Goal: Task Accomplishment & Management: Manage account settings

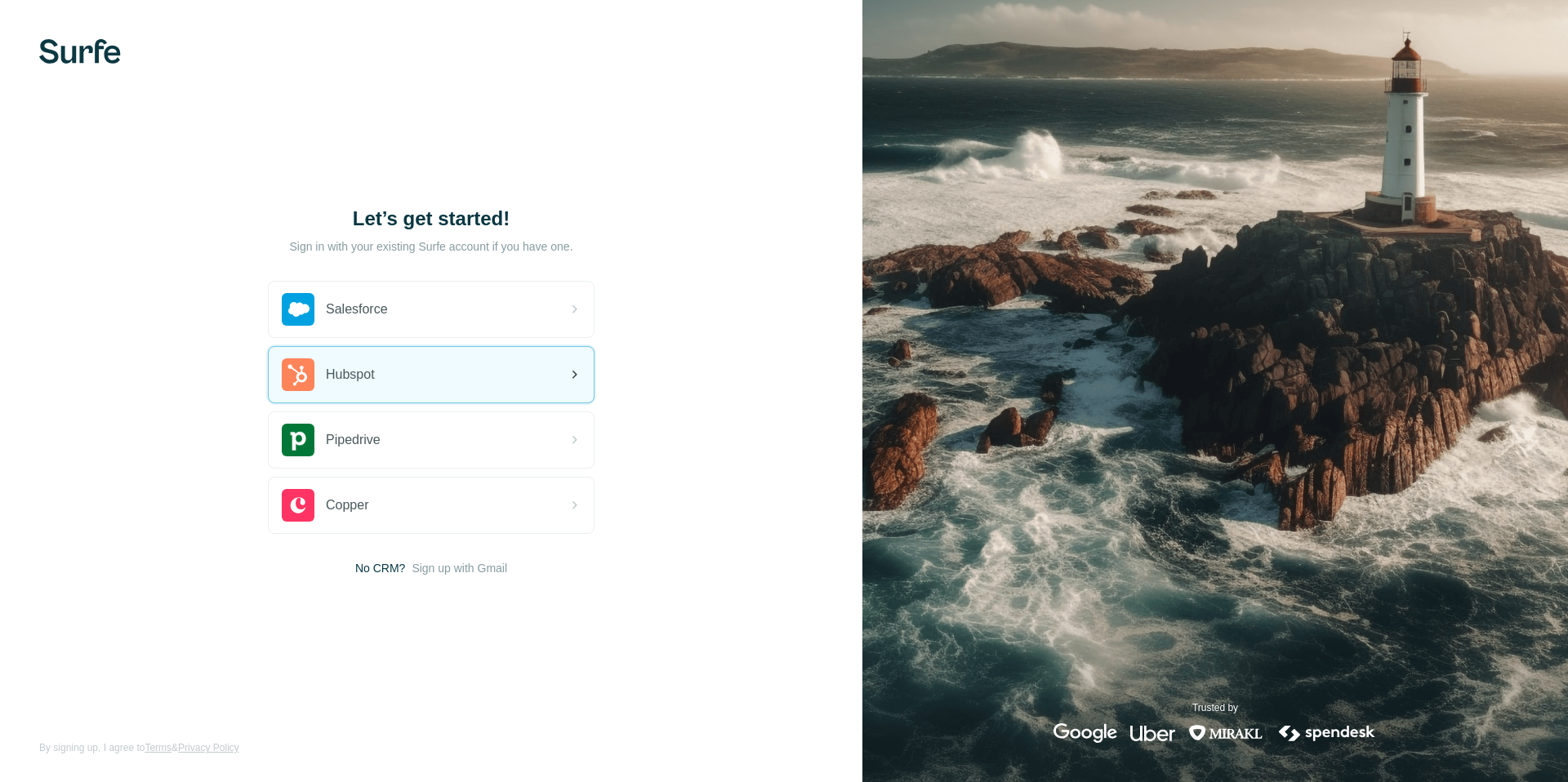
click at [423, 389] on div "Hubspot" at bounding box center [431, 375] width 325 height 55
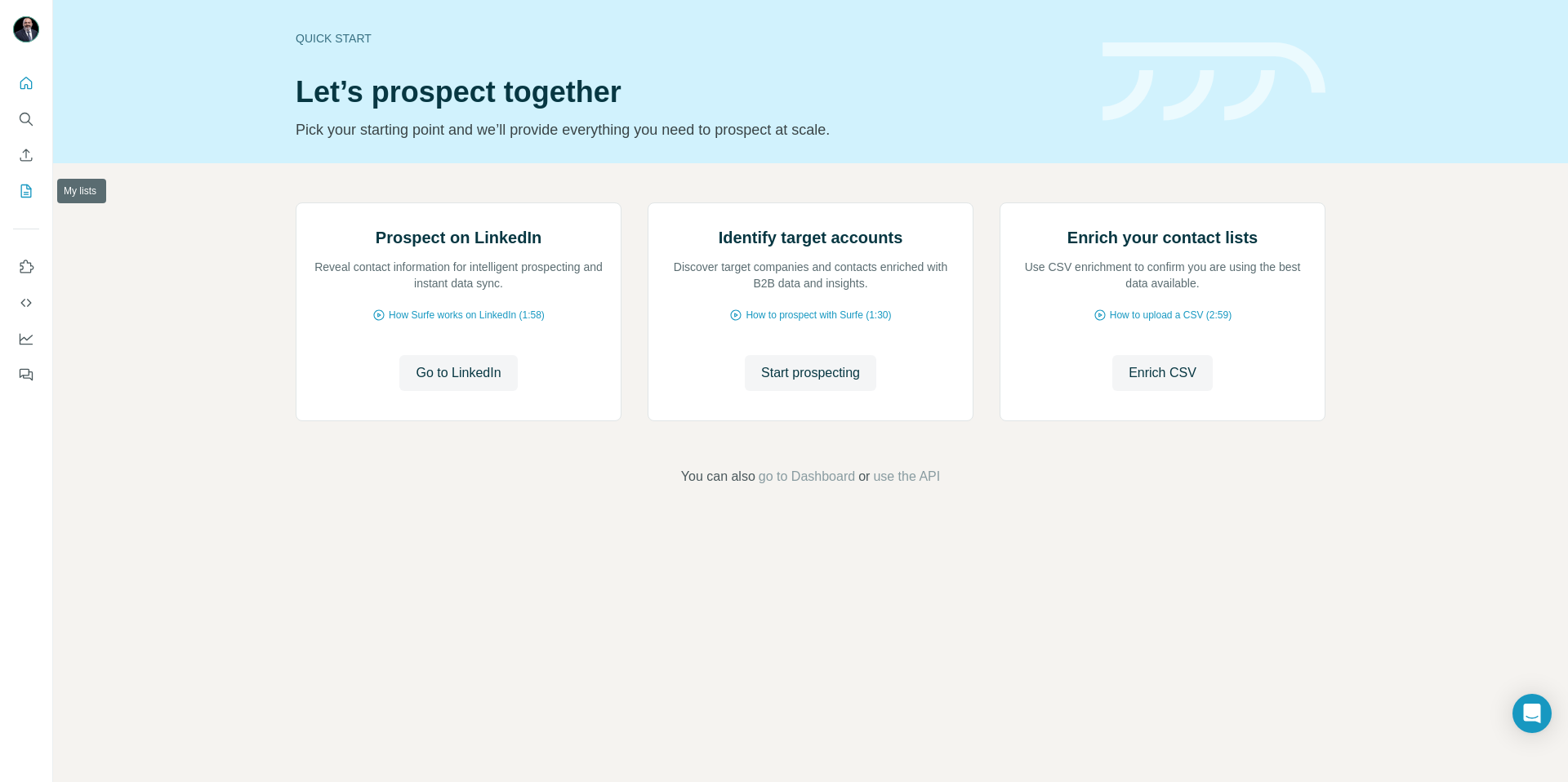
click at [29, 190] on icon "My lists" at bounding box center [26, 191] width 17 height 17
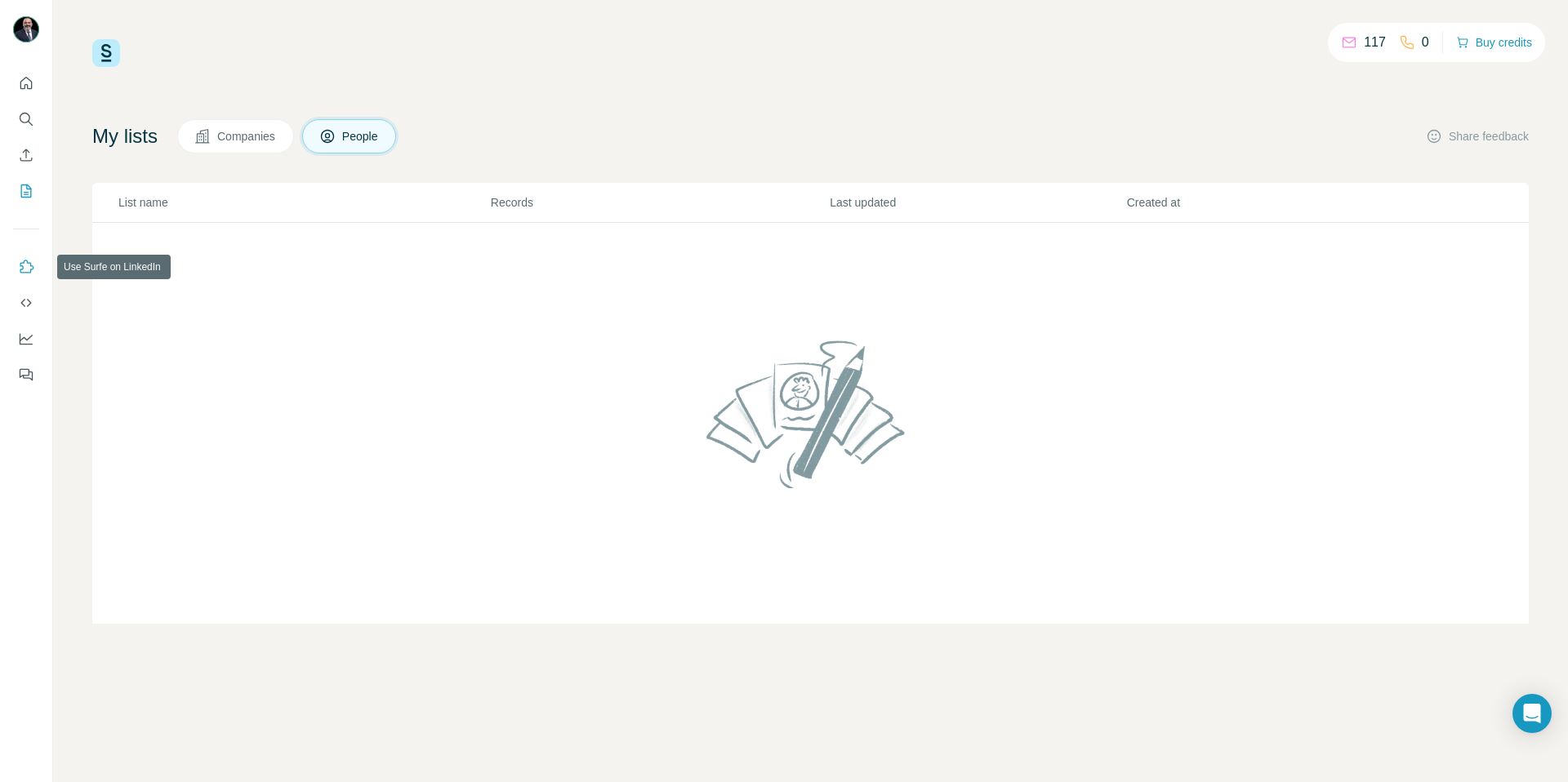
click at [36, 262] on button "Use Surfe on LinkedIn" at bounding box center [26, 267] width 26 height 30
